Goal: Find specific page/section: Find specific page/section

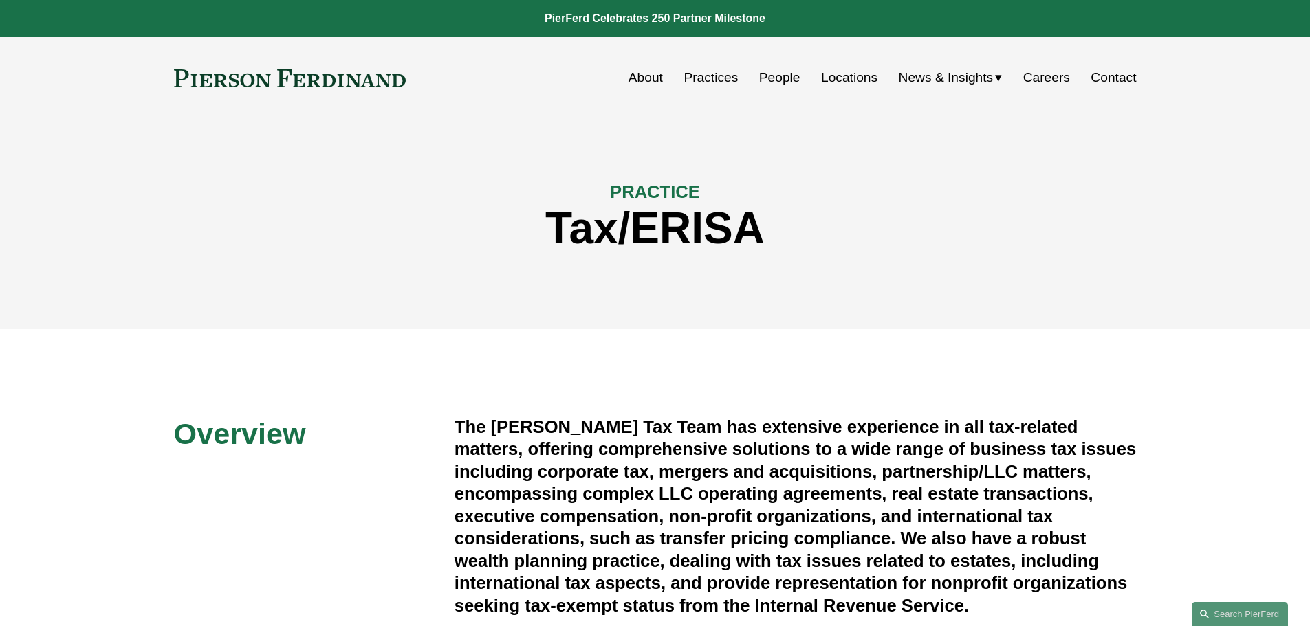
drag, startPoint x: 0, startPoint y: 0, endPoint x: 795, endPoint y: 79, distance: 798.9
click at [795, 79] on link "People" at bounding box center [779, 78] width 41 height 26
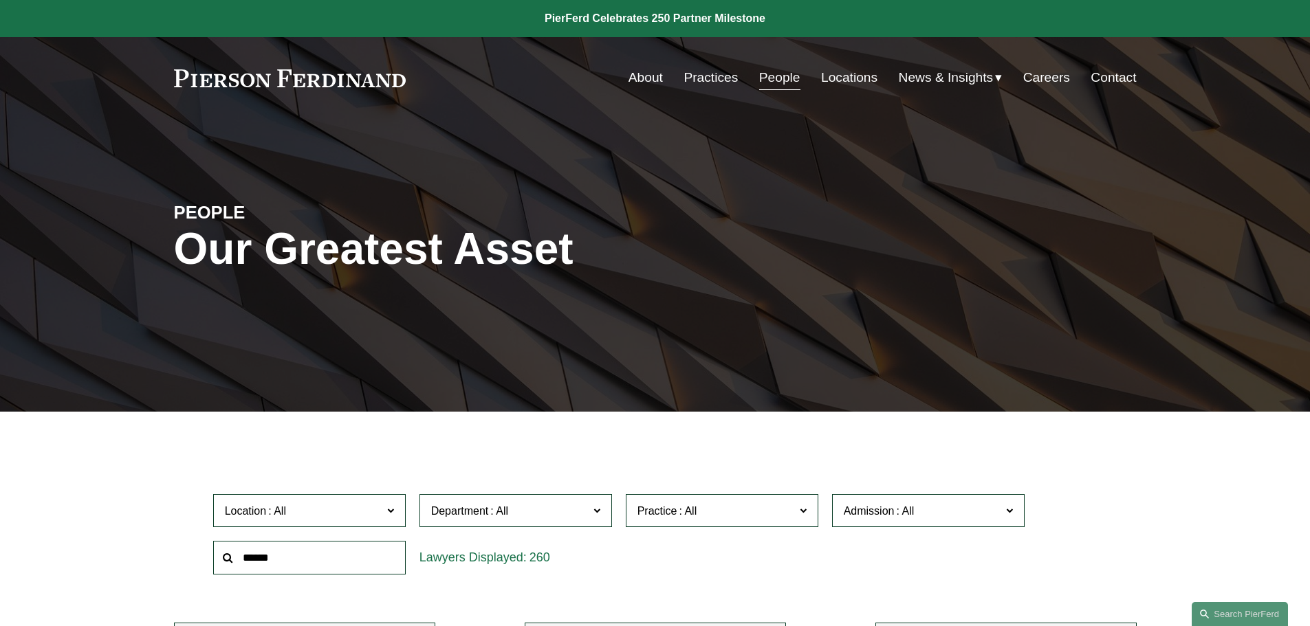
click at [726, 516] on span "Practice" at bounding box center [715, 511] width 157 height 19
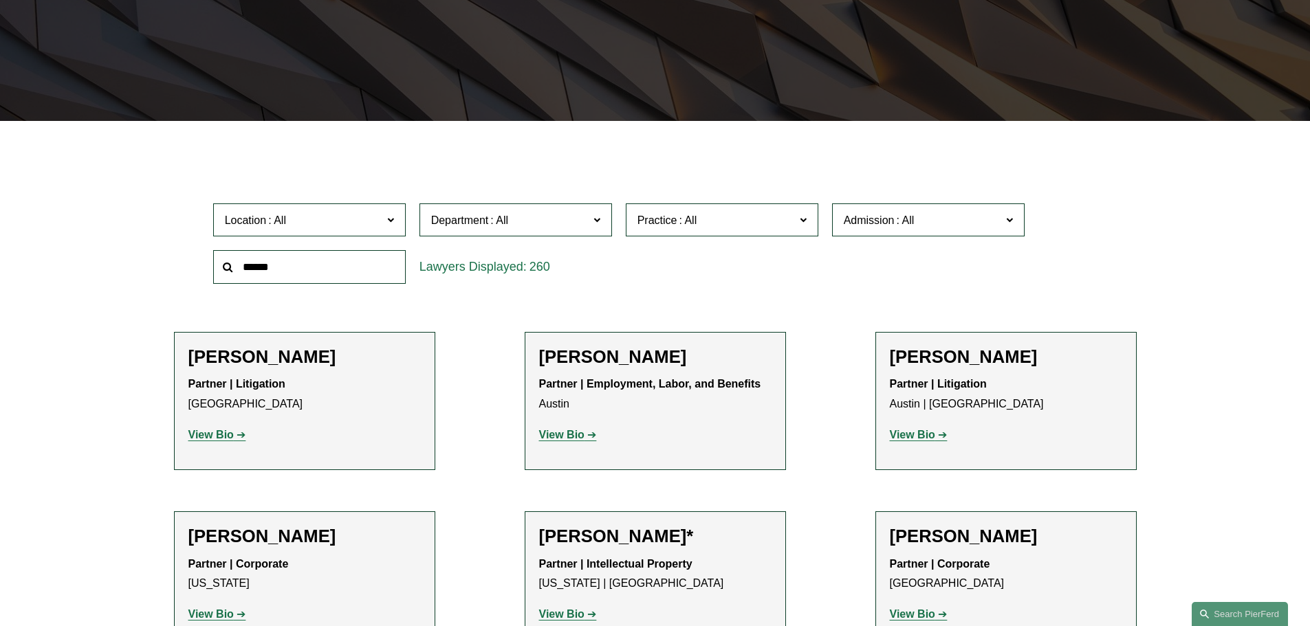
scroll to position [2436, 0]
click at [0, 0] on link "Tax/ERISA" at bounding box center [0, 0] width 0 height 0
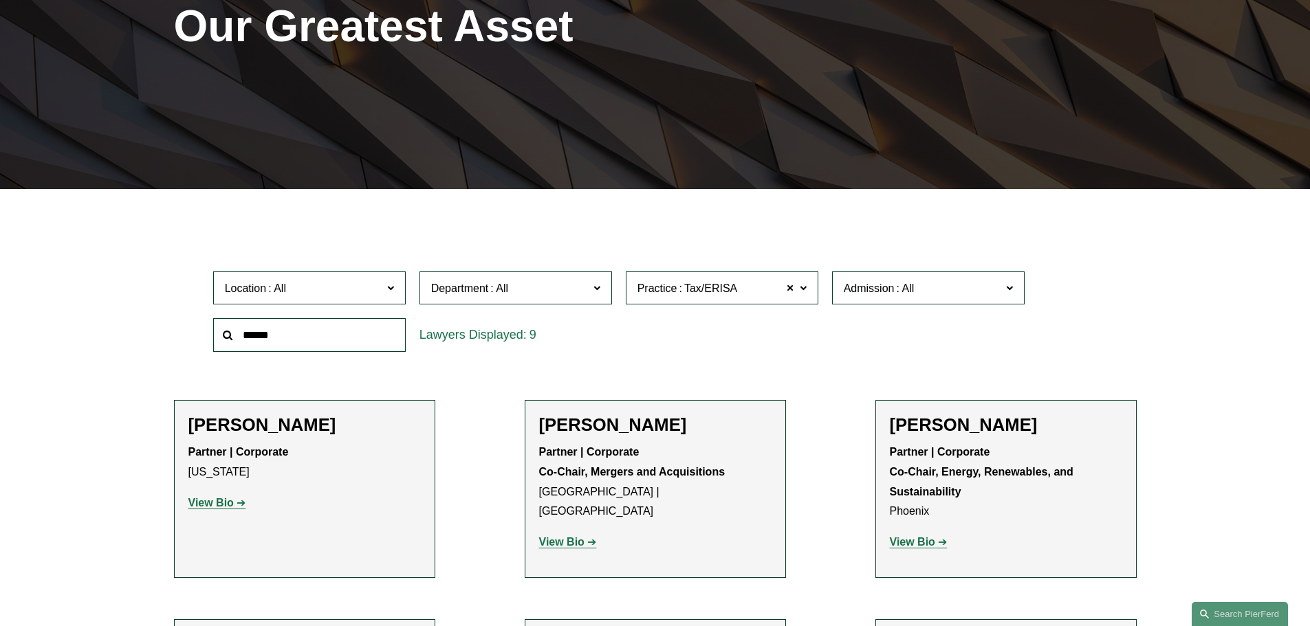
scroll to position [221, 0]
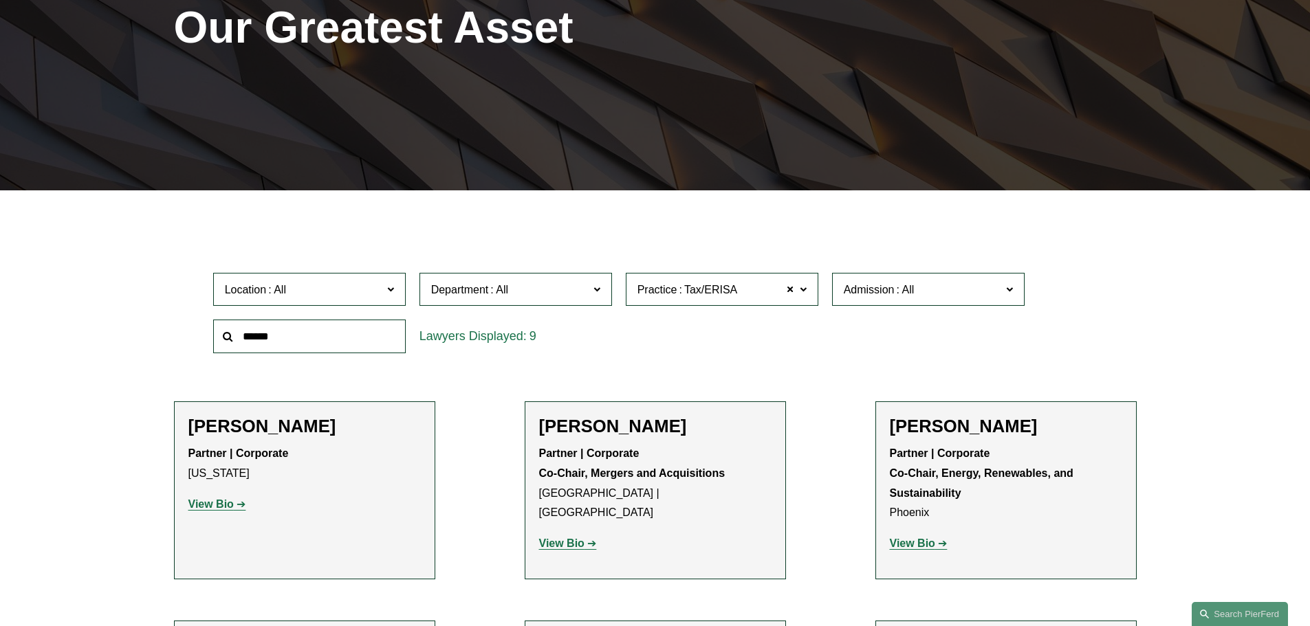
click at [578, 292] on span "Department" at bounding box center [509, 290] width 157 height 19
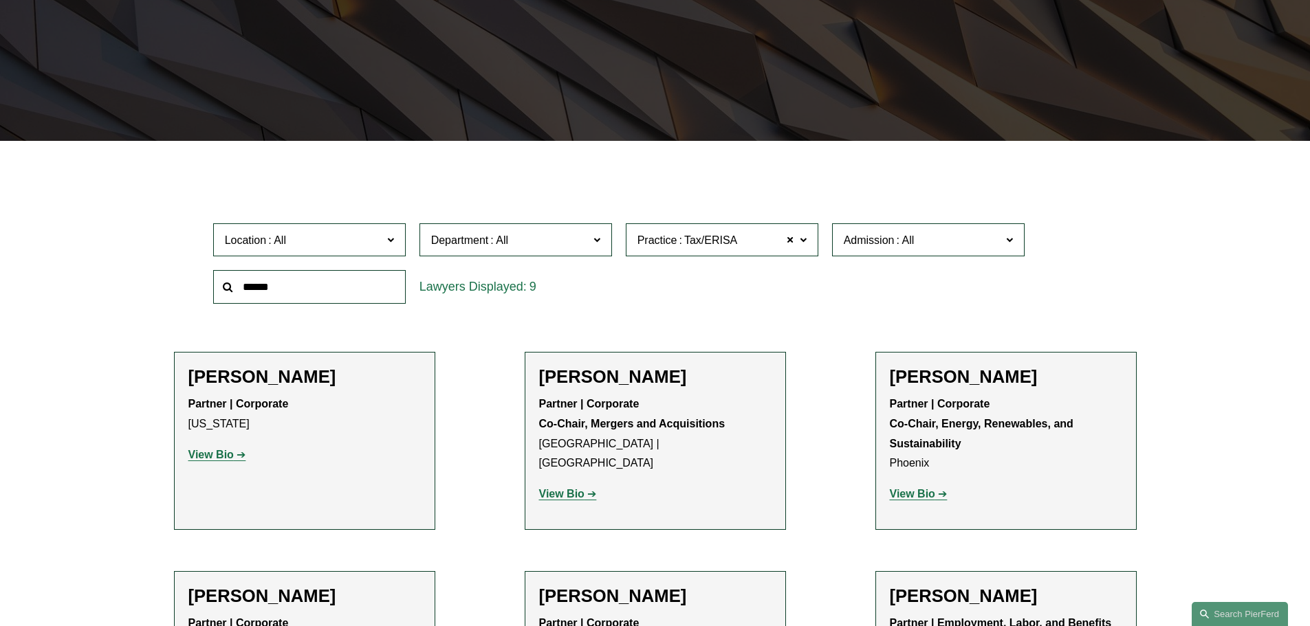
scroll to position [270, 0]
click at [694, 292] on div "Location All Atlanta Austin Boston Charlotte Chicago Cincinnati Cleveland Colum…" at bounding box center [655, 264] width 898 height 94
drag, startPoint x: 694, startPoint y: 292, endPoint x: 60, endPoint y: 237, distance: 636.4
click at [60, 237] on div "Filter Location All Atlanta Austin Boston Charlotte Chicago Cincinnati Clevelan…" at bounding box center [655, 597] width 1310 height 868
click at [939, 243] on span "Admission" at bounding box center [922, 241] width 157 height 19
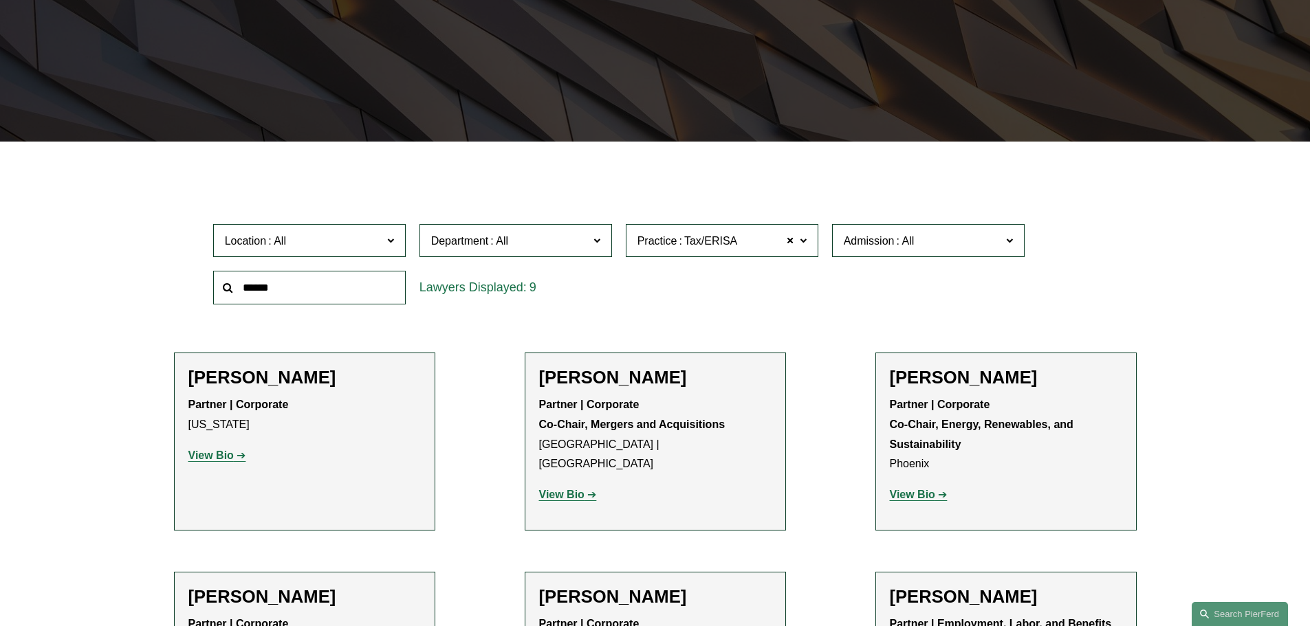
click at [168, 279] on ul "Filter Location All Atlanta Austin Boston Charlotte Chicago Cincinnati Clevelan…" at bounding box center [654, 584] width 1041 height 816
click at [1242, 199] on div "Filter Location All Atlanta Austin Boston Charlotte Chicago Cincinnati Clevelan…" at bounding box center [655, 597] width 1310 height 868
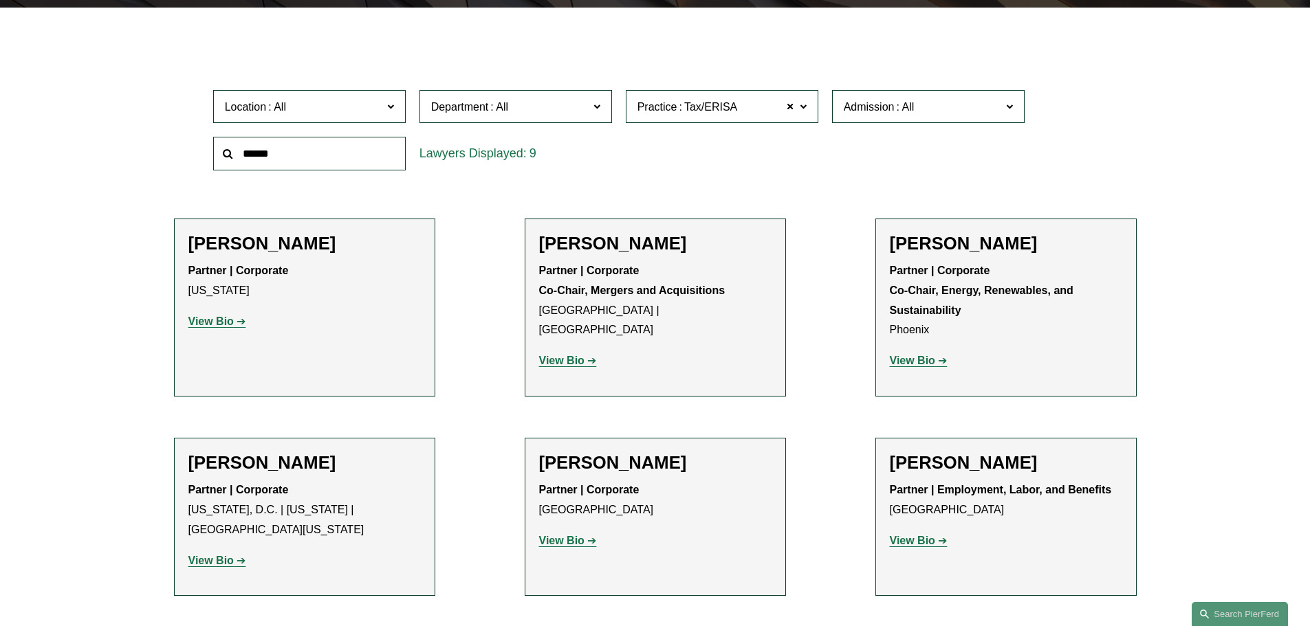
scroll to position [489, 0]
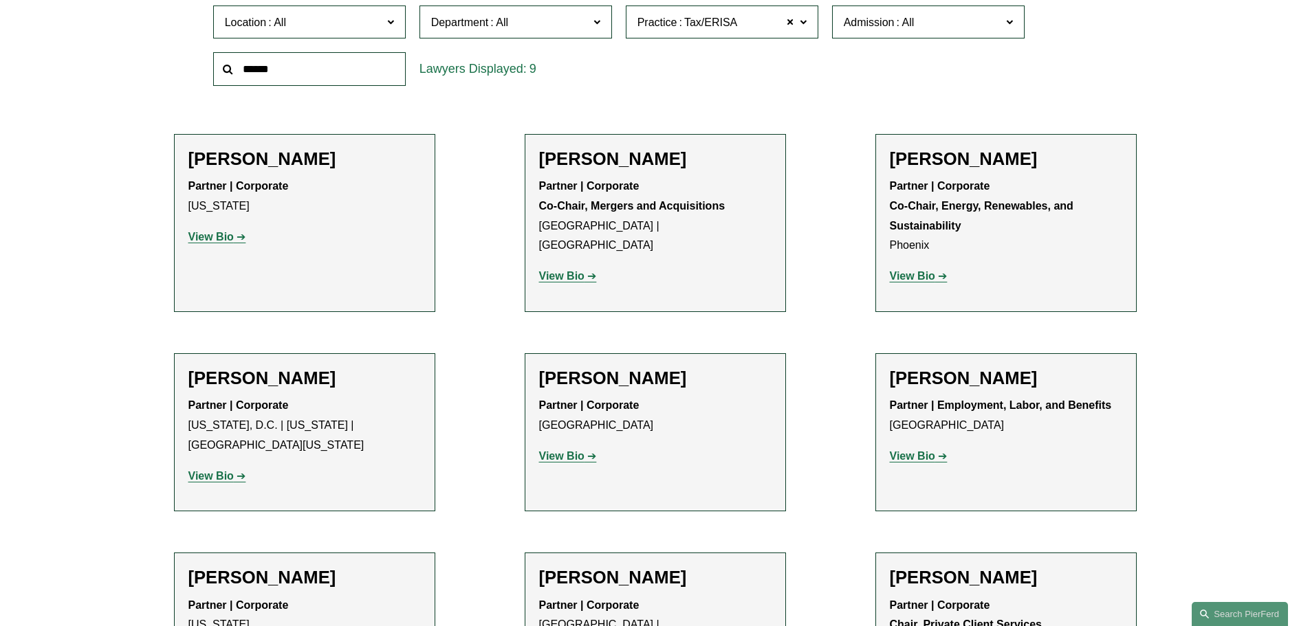
click at [1243, 285] on div "Filter Location All Atlanta Austin Boston Charlotte Chicago Cincinnati Clevelan…" at bounding box center [655, 378] width 1310 height 868
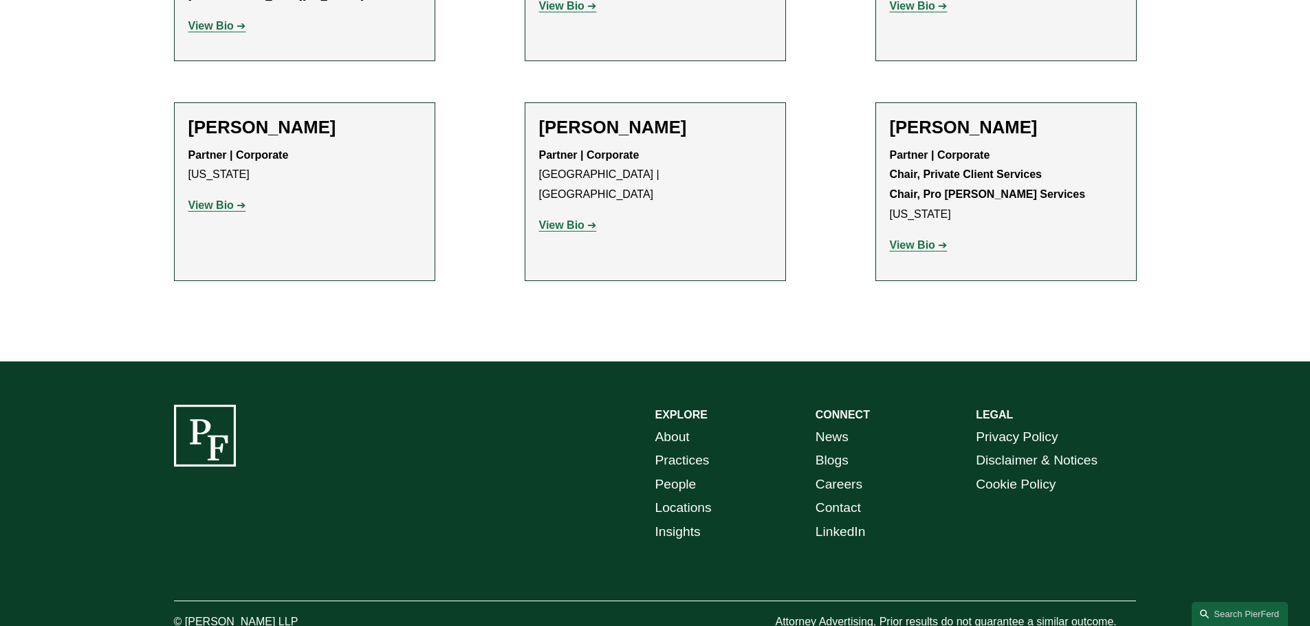
scroll to position [990, 0]
